Goal: Task Accomplishment & Management: Complete application form

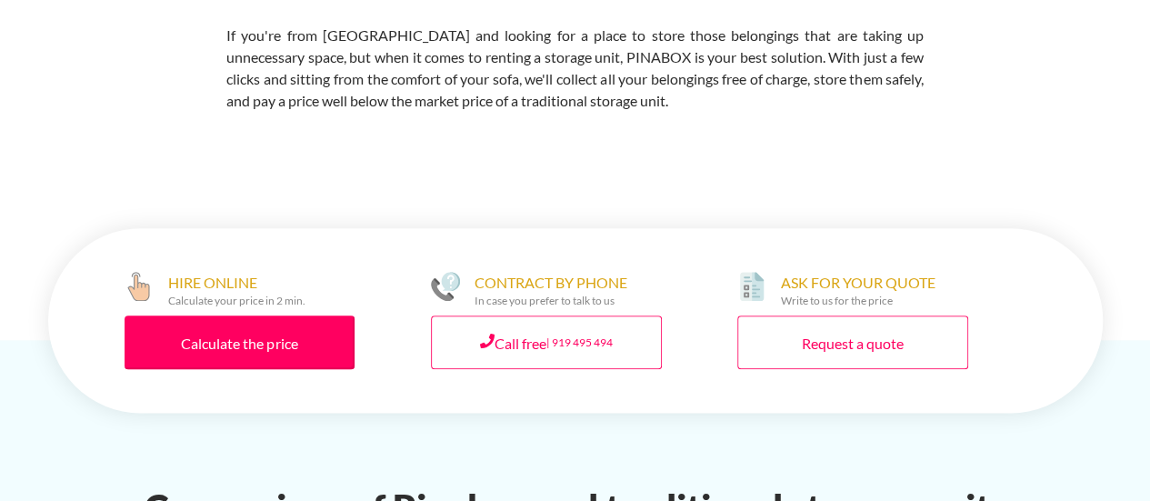
scroll to position [946, 0]
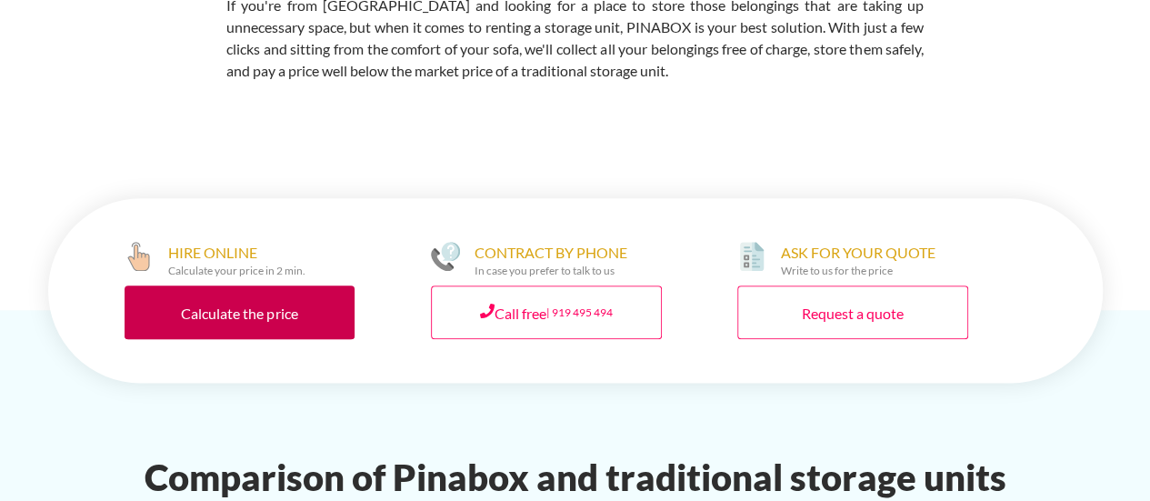
click at [186, 305] on font "Calculate the price" at bounding box center [239, 313] width 116 height 17
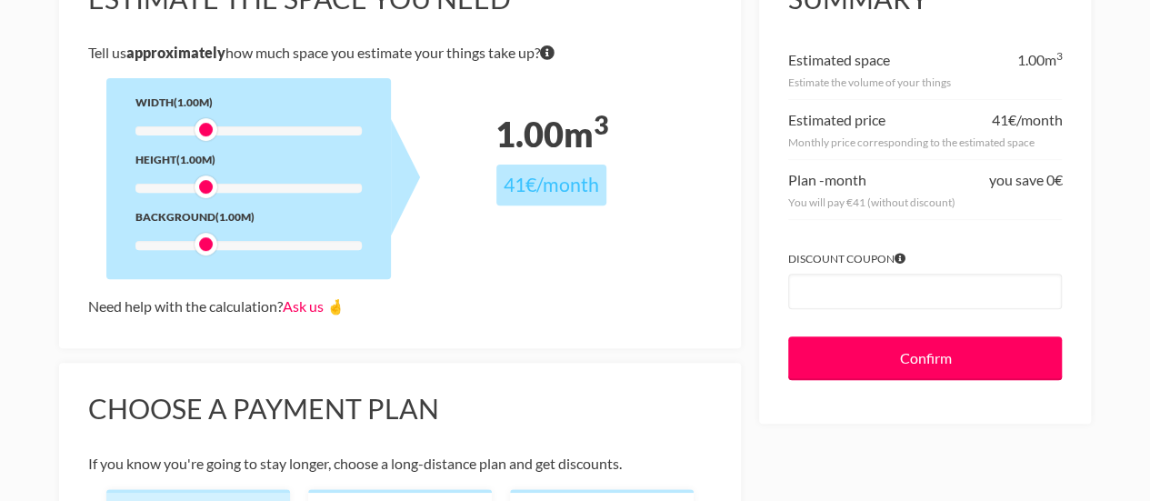
scroll to position [241, 0]
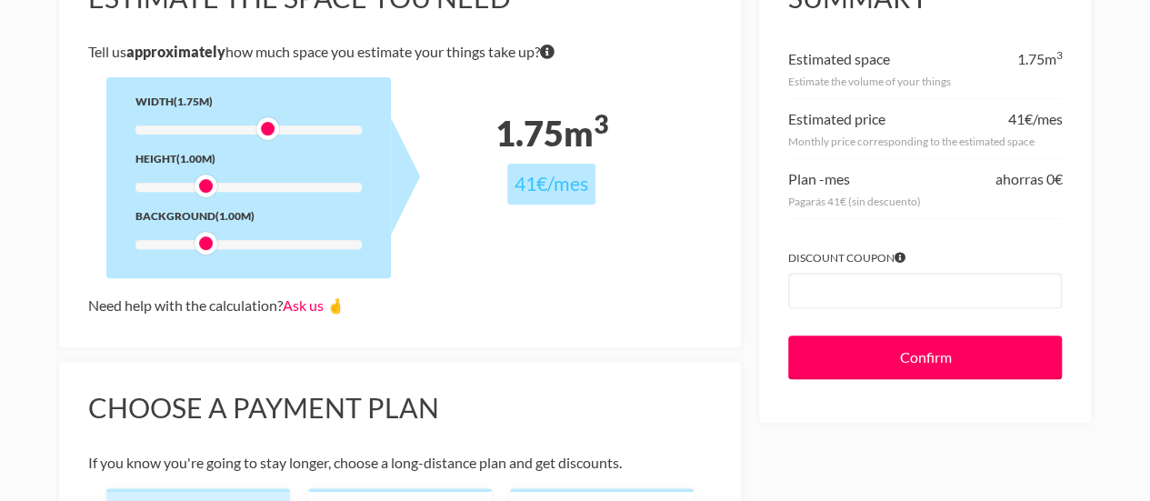
click at [265, 130] on div at bounding box center [248, 129] width 226 height 9
click at [313, 130] on div at bounding box center [248, 129] width 226 height 9
click at [289, 128] on div at bounding box center [248, 129] width 226 height 9
click at [285, 187] on div at bounding box center [248, 187] width 226 height 9
click at [243, 187] on div at bounding box center [248, 187] width 226 height 9
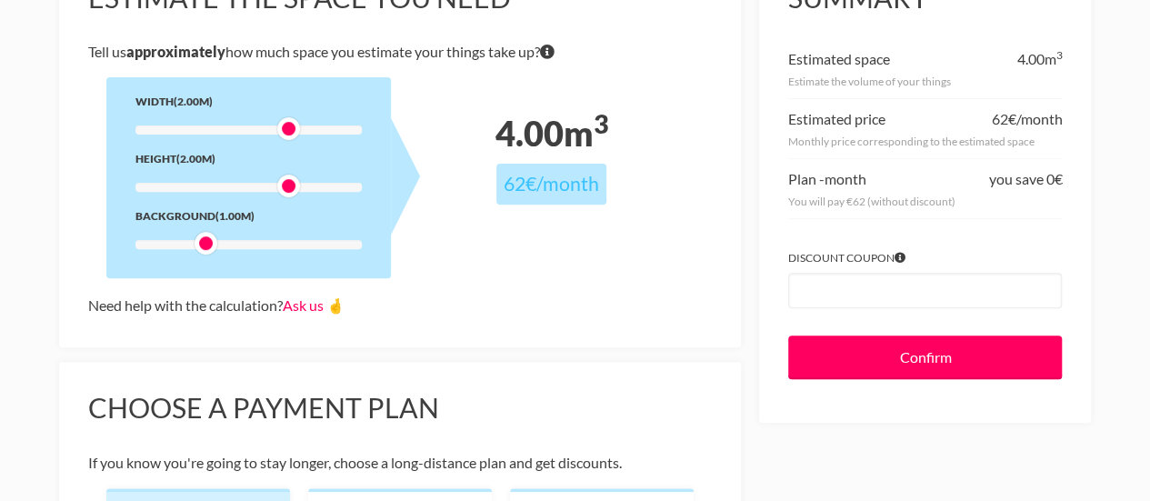
click at [288, 187] on div at bounding box center [248, 187] width 226 height 9
click at [287, 245] on div at bounding box center [248, 244] width 226 height 9
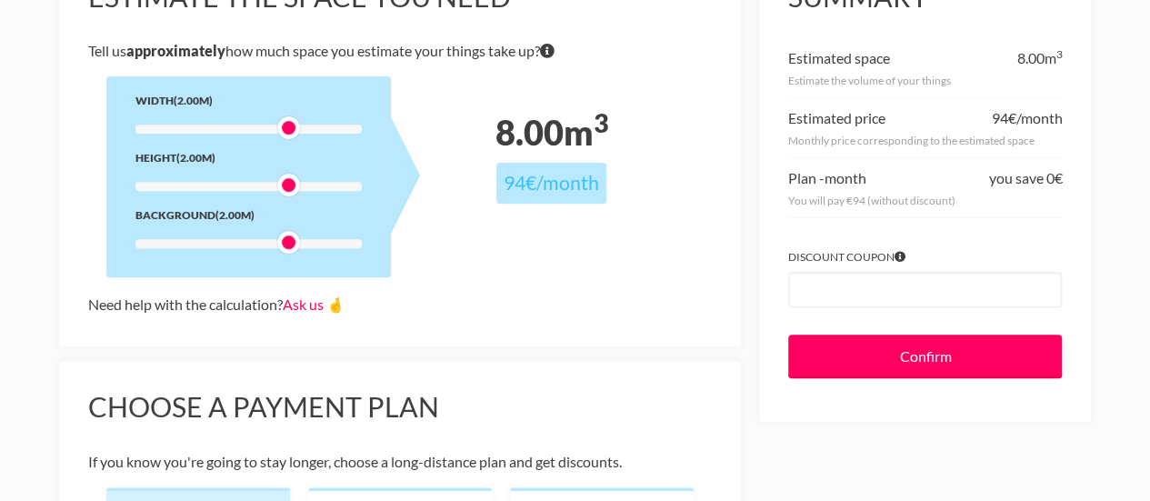
scroll to position [0, 0]
